Goal: Task Accomplishment & Management: Manage account settings

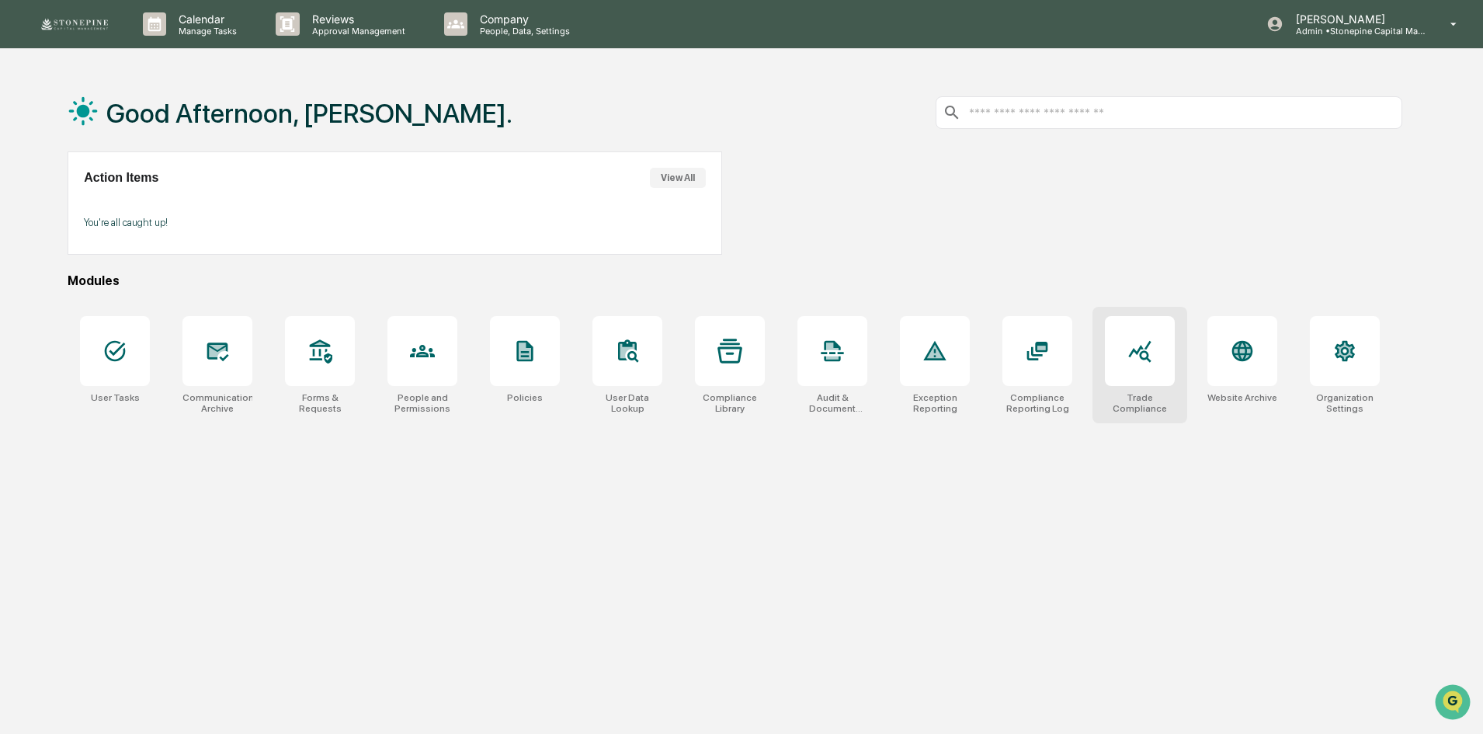
click at [1144, 364] on div at bounding box center [1140, 351] width 70 height 70
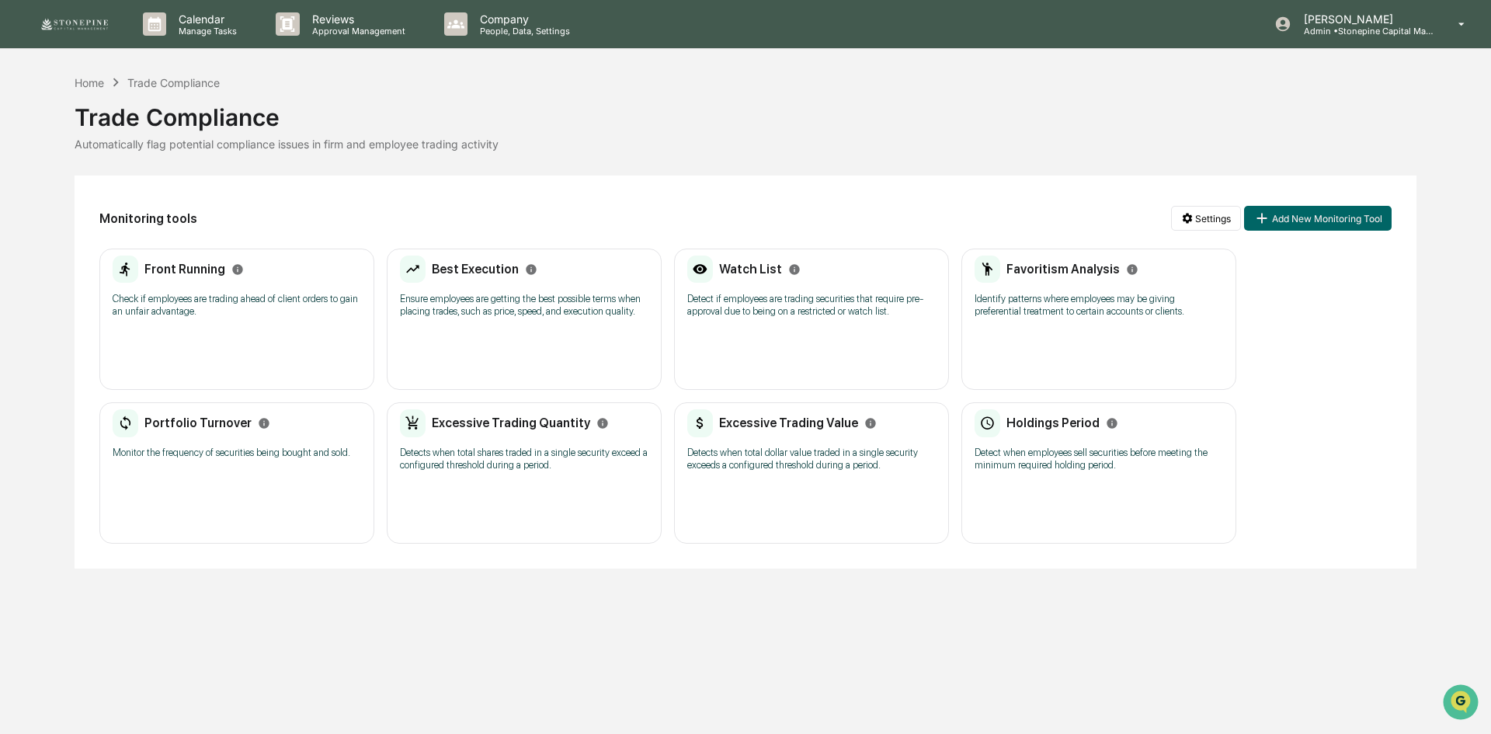
click at [761, 352] on div "Watch List Detect if employees are trading securities that require pre-approval…" at bounding box center [811, 319] width 275 height 141
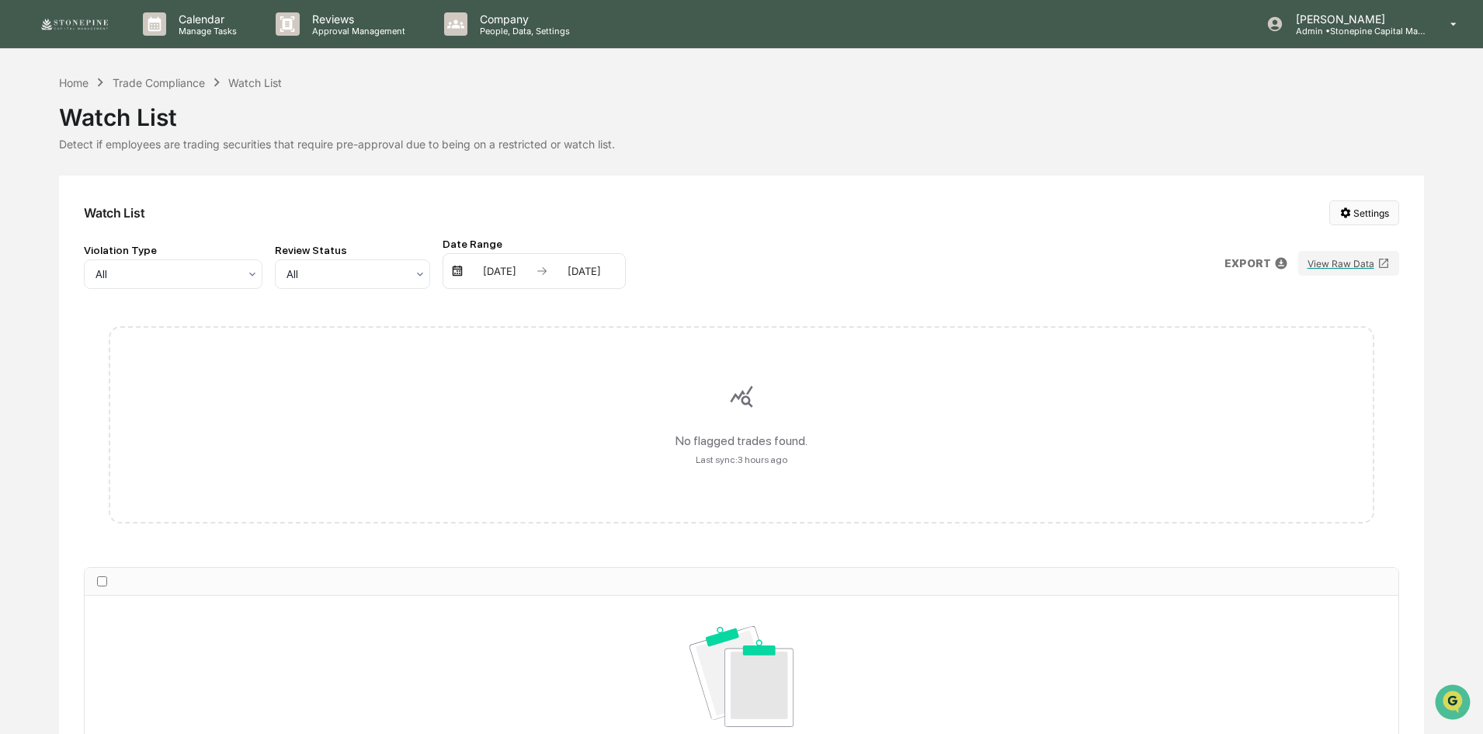
click at [1370, 218] on html "Calendar Manage Tasks Reviews Approval Management Company People, Data, Setting…" at bounding box center [741, 367] width 1483 height 734
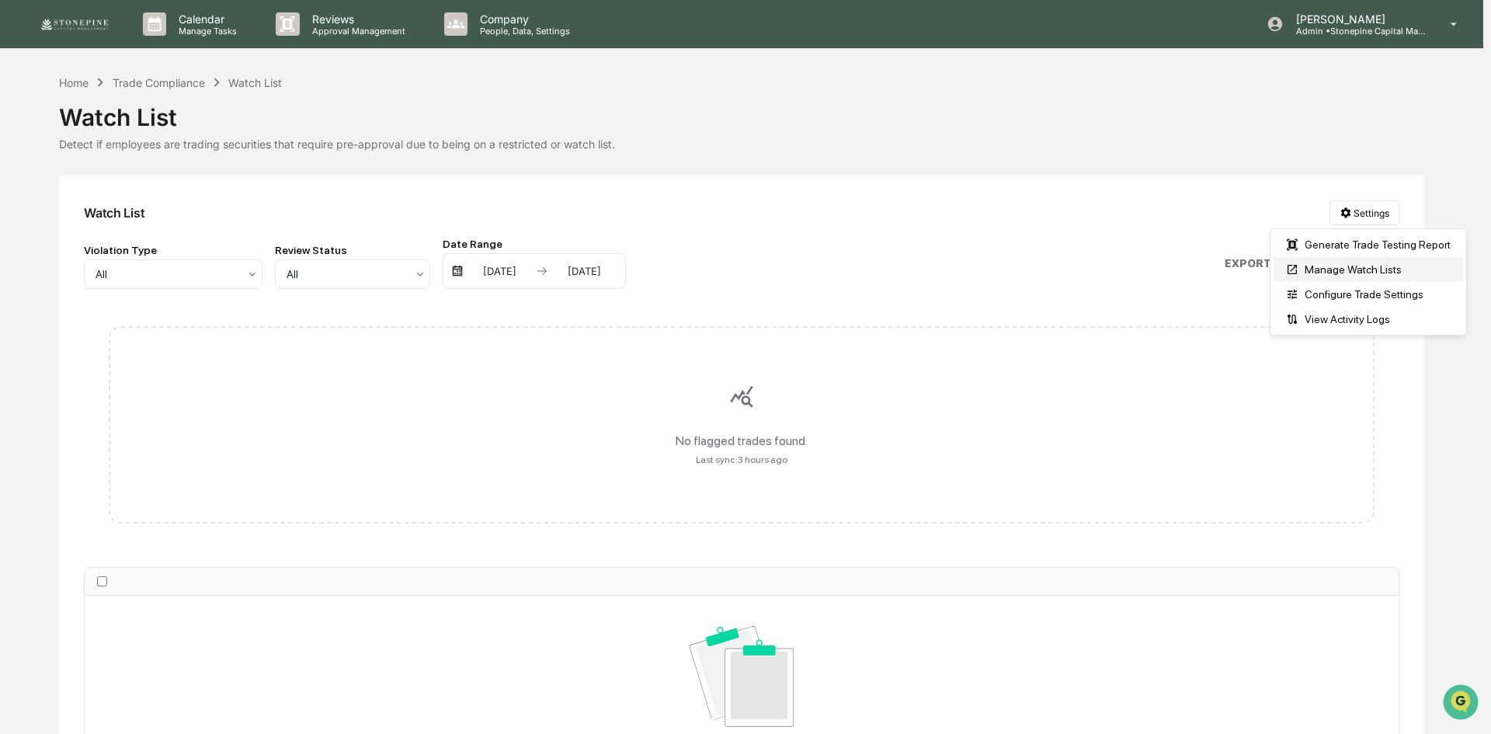
click at [1367, 263] on div "Manage Watch Lists" at bounding box center [1369, 269] width 190 height 25
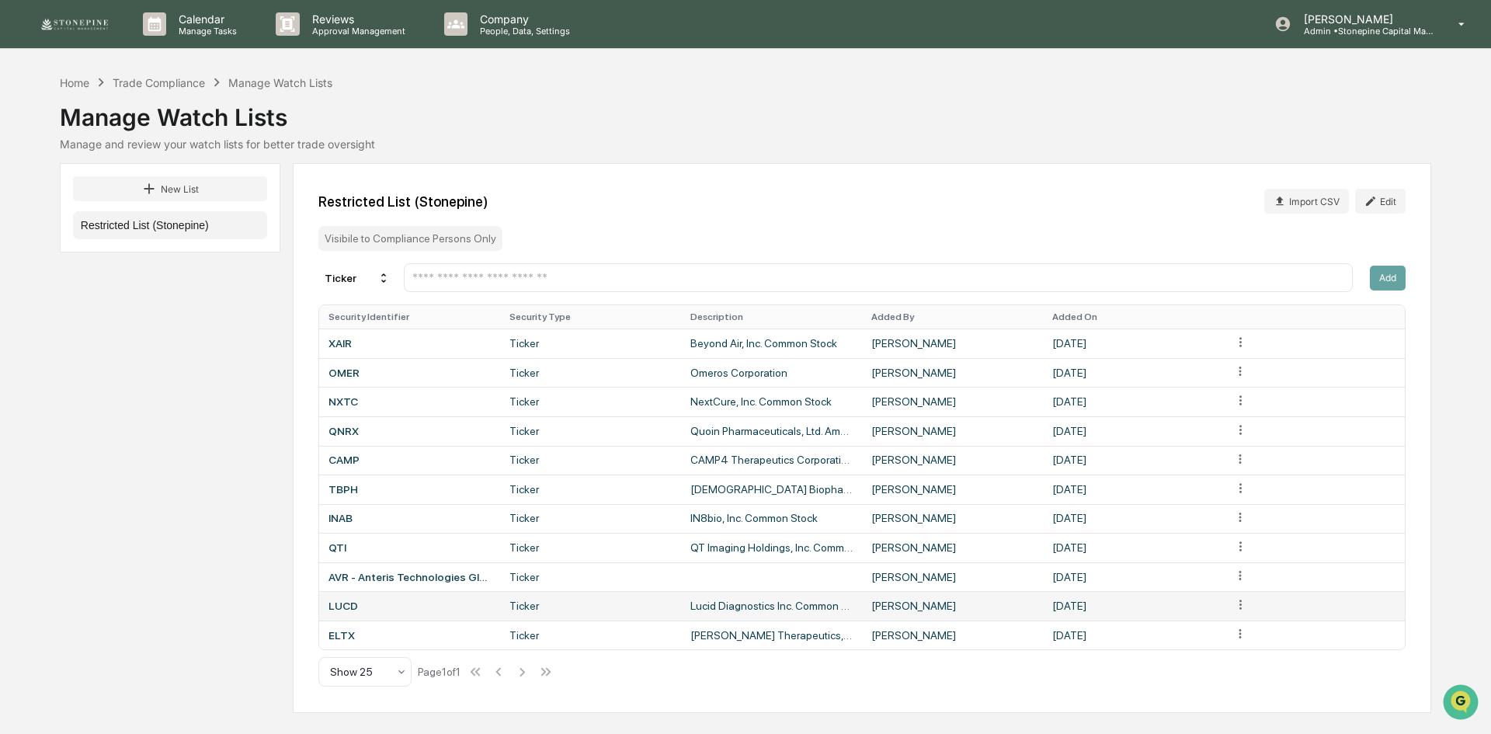
click at [1235, 600] on html "Calendar Manage Tasks Reviews Approval Management Company People, Data, Setting…" at bounding box center [745, 367] width 1491 height 734
click at [1232, 622] on div "Delete" at bounding box center [1240, 632] width 99 height 25
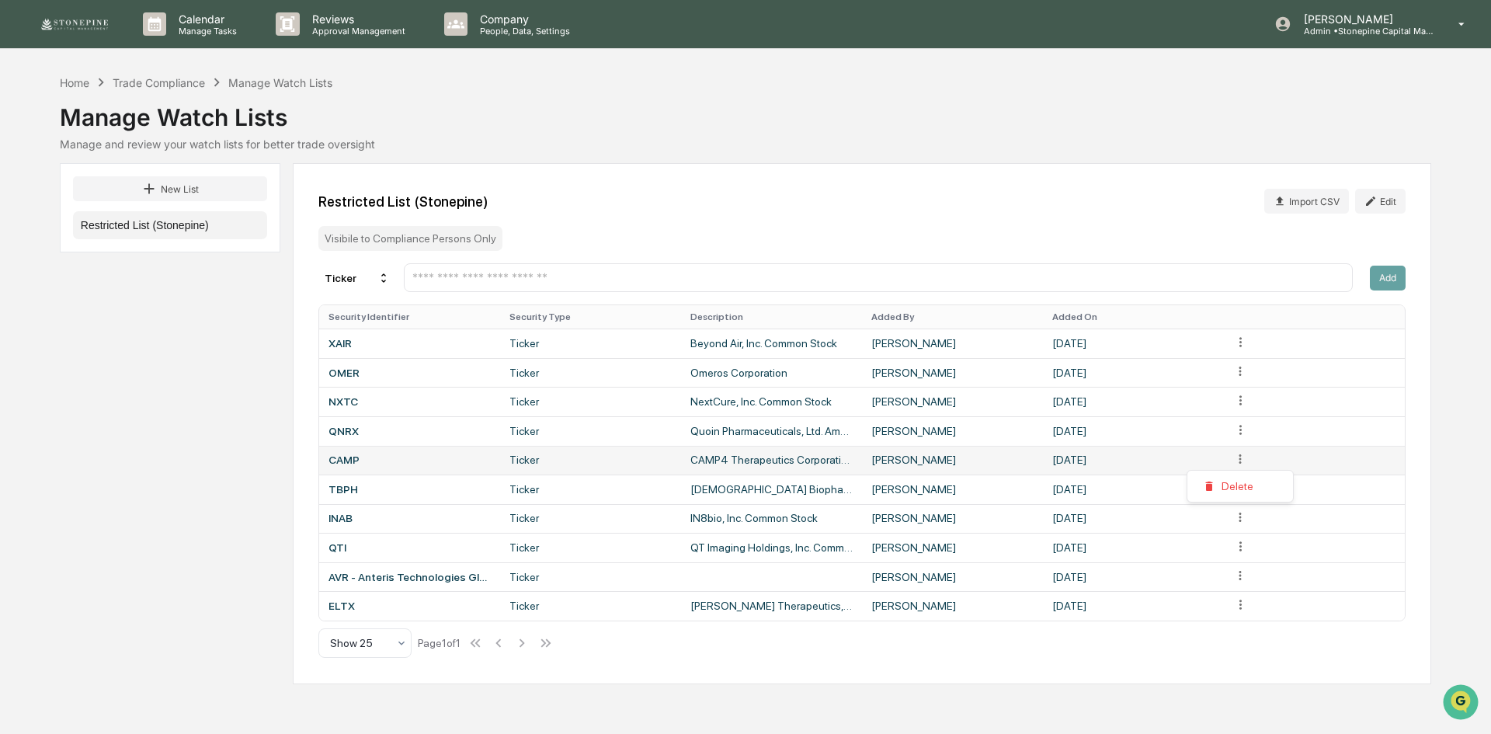
click at [1241, 460] on html "Calendar Manage Tasks Reviews Approval Management Company People, Data, Setting…" at bounding box center [745, 367] width 1491 height 734
click at [1236, 490] on div "Delete" at bounding box center [1240, 486] width 99 height 25
